Goal: Task Accomplishment & Management: Use online tool/utility

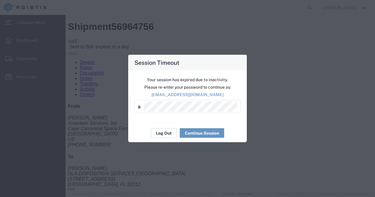
click at [161, 128] on button "Log Out" at bounding box center [164, 133] width 26 height 10
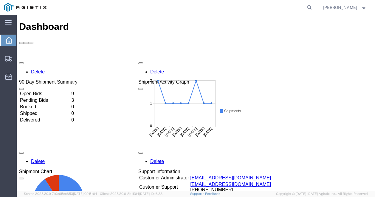
click at [60, 91] on td "Open Bids" at bounding box center [45, 94] width 51 height 6
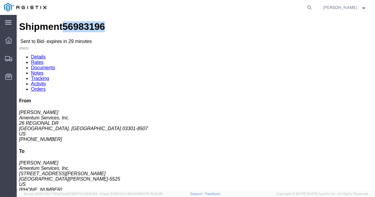
drag, startPoint x: 70, startPoint y: 7, endPoint x: 41, endPoint y: 6, distance: 29.8
click span "56983196"
copy span "56983196"
click link "Enter / Modify Bid"
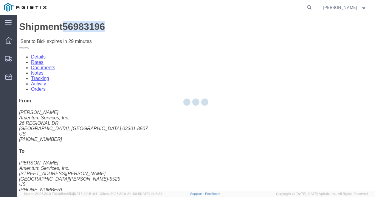
select select "21013"
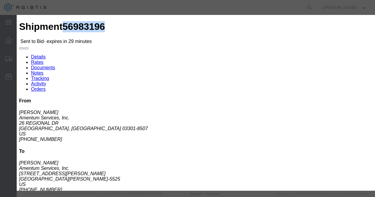
click select "Select Air LTL Standard 3 - 5 Day Ocean TL Standard 3 - 5 Day"
select select "39622"
click select "Select Air LTL Standard 3 - 5 Day Ocean TL Standard 3 - 5 Day"
click input "text"
click input "56983196"
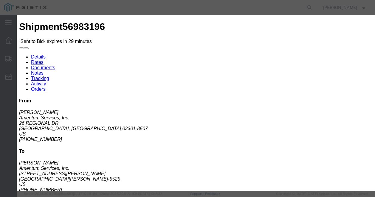
type input "56983196"
click th "Accept"
click input "number"
type input "1870"
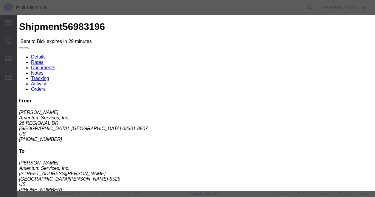
click textarea
type textarea "rate is for a flatbed"
click button "Submit"
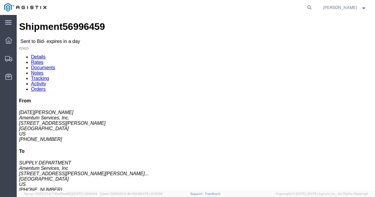
click div "Shipment Detail Ship From Amentum Services, Inc. (Noel Arrieta) 9C Butterfield …"
click div "Leg 1 - Truckload Vehicle 1: Flat Bed (53 Feet) Number of trucks: 1"
click button "button"
click div "Leg 1 - Truckload Vehicle 1: Flat Bed (53 Feet) Number of trucks: 1"
drag, startPoint x: 71, startPoint y: 7, endPoint x: 40, endPoint y: 4, distance: 31.7
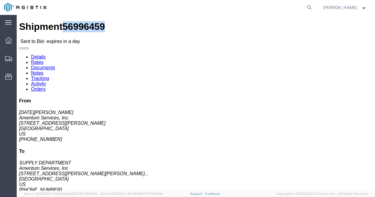
click span "56996459"
drag, startPoint x: 71, startPoint y: 7, endPoint x: 40, endPoint y: 6, distance: 31.6
click div "Shipment 56996459 Sent to Bid - expires in a day"
click span "56996459"
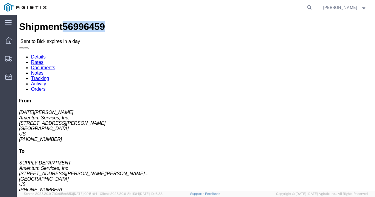
drag, startPoint x: 40, startPoint y: 6, endPoint x: 73, endPoint y: 12, distance: 33.6
click div "Shipment 56996459 Sent to Bid - expires in a day"
copy span "56996459"
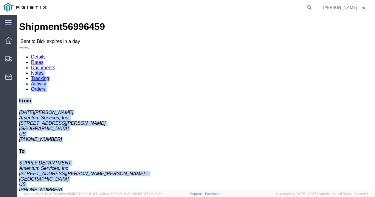
drag, startPoint x: 98, startPoint y: 145, endPoint x: 86, endPoint y: 21, distance: 124.2
click form "Shipment 56996459 Sent to Bid - expires in a day Details Rates Documents Notes …"
click div "Ship From Amentum Services, Inc. (Noel Arrieta) 9C Butterfield Trail Blvd El Pa…"
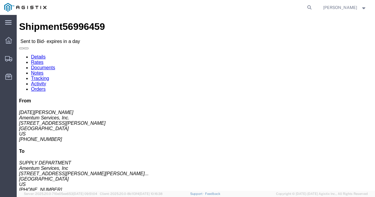
click link "Notes"
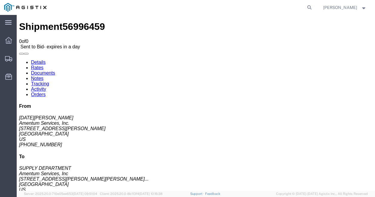
click at [55, 70] on link "Documents" at bounding box center [43, 72] width 24 height 5
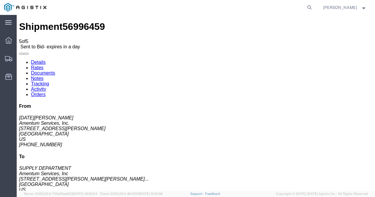
click at [37, 60] on link "Details" at bounding box center [38, 62] width 15 height 5
click at [9, 35] on div at bounding box center [8, 40] width 17 height 12
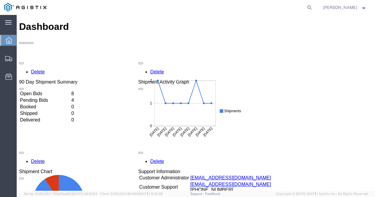
click at [41, 91] on td "Open Bids" at bounding box center [45, 94] width 51 height 6
